Goal: Navigation & Orientation: Find specific page/section

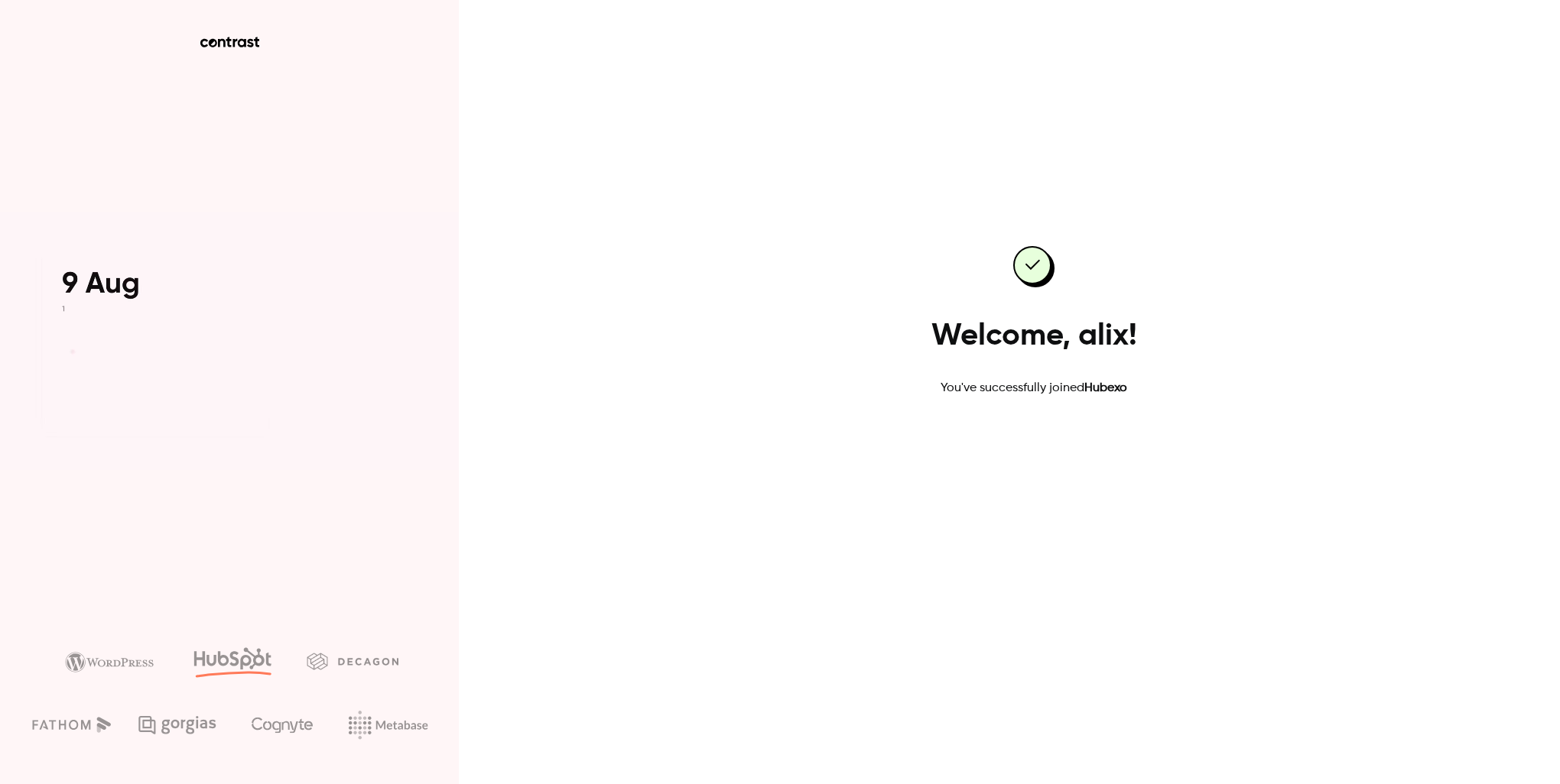
click at [1049, 457] on link "Go to dashboard" at bounding box center [1034, 446] width 130 height 36
